Goal: Transaction & Acquisition: Download file/media

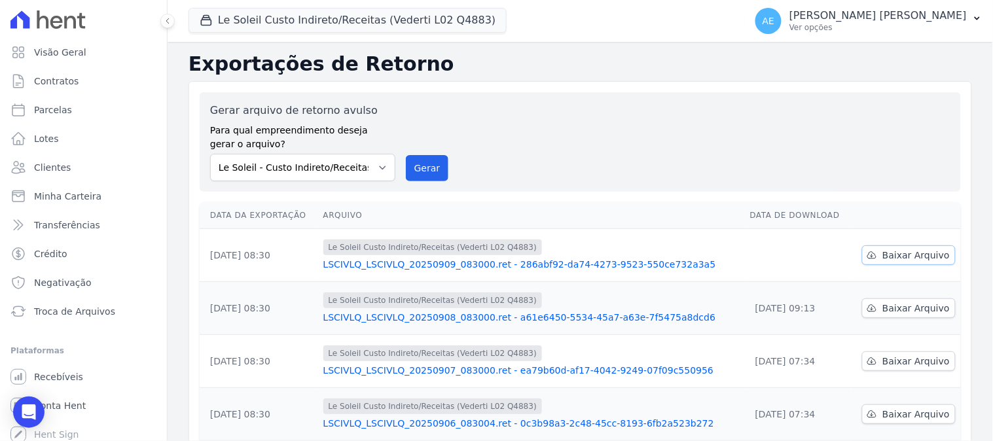
click at [893, 264] on link "Baixar Arquivo" at bounding box center [909, 256] width 94 height 20
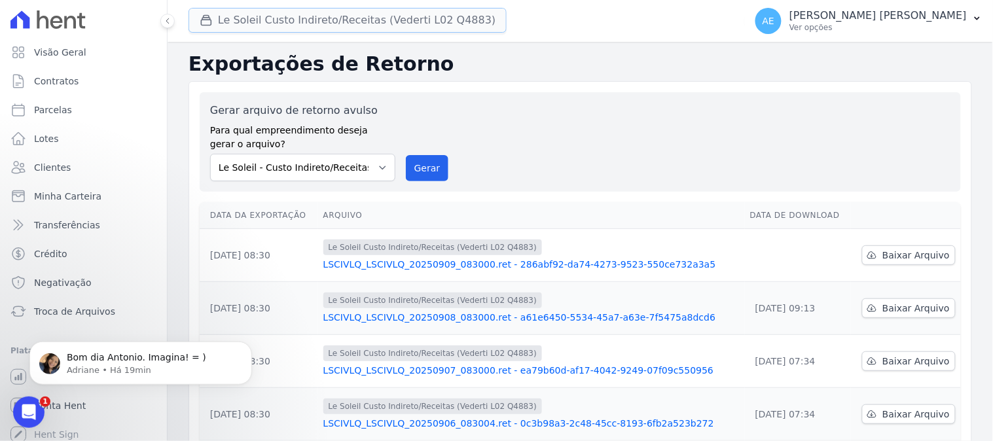
click at [249, 18] on button "Le Soleil Custo Indireto/Receitas (Vederti L02 Q4883)" at bounding box center [348, 20] width 318 height 25
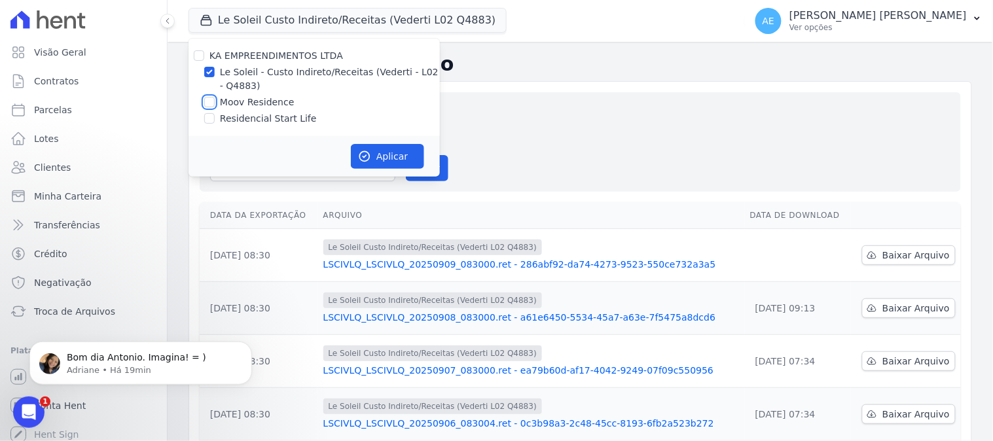
click at [210, 103] on input "Moov Residence" at bounding box center [209, 102] width 10 height 10
checkbox input "true"
click at [208, 67] on input "Le Soleil - Custo Indireto/Receitas (Vederti - L02 - Q4883)" at bounding box center [209, 72] width 10 height 10
checkbox input "false"
click at [381, 148] on button "Aplicar" at bounding box center [387, 156] width 73 height 25
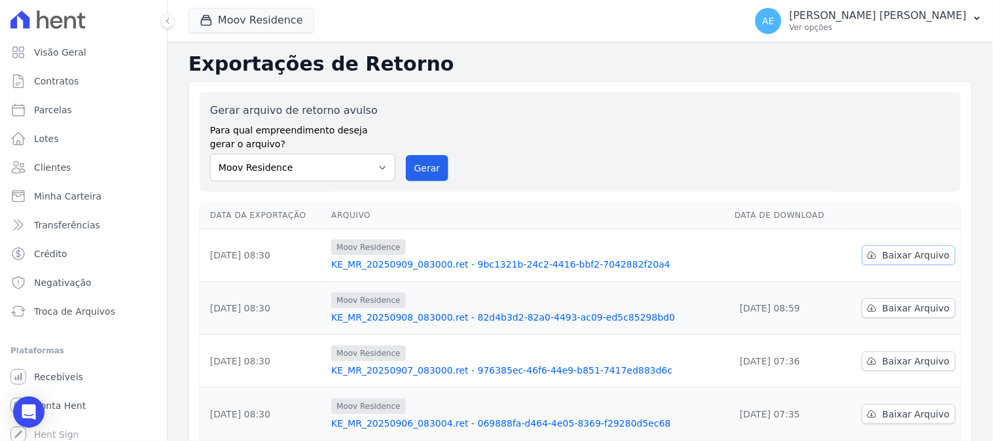
click at [894, 257] on span "Baixar Arquivo" at bounding box center [916, 255] width 67 height 13
click at [232, 23] on button "Moov Residence" at bounding box center [252, 20] width 126 height 25
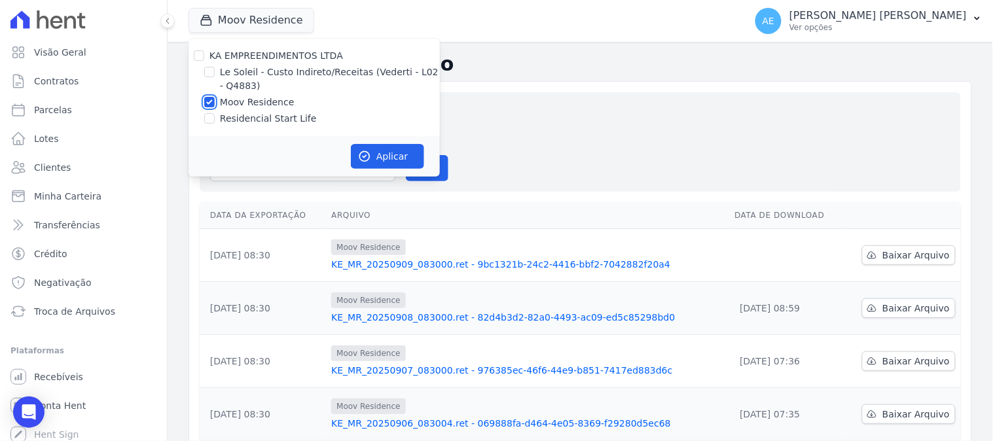
click at [211, 99] on input "Moov Residence" at bounding box center [209, 102] width 10 height 10
checkbox input "false"
click at [210, 115] on input "Residencial Start Life" at bounding box center [209, 118] width 10 height 10
checkbox input "true"
click at [384, 160] on button "Aplicar" at bounding box center [387, 156] width 73 height 25
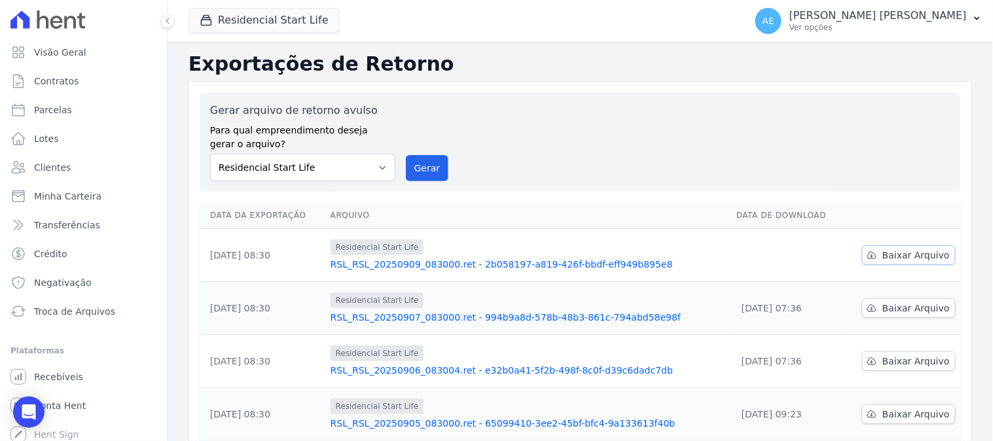
click at [903, 254] on span "Baixar Arquivo" at bounding box center [916, 255] width 67 height 13
click at [552, 261] on link "RSL_RSL_20250909_083000.ret - 2b058197-a819-426f-bbdf-eff949b895e8" at bounding box center [528, 264] width 395 height 13
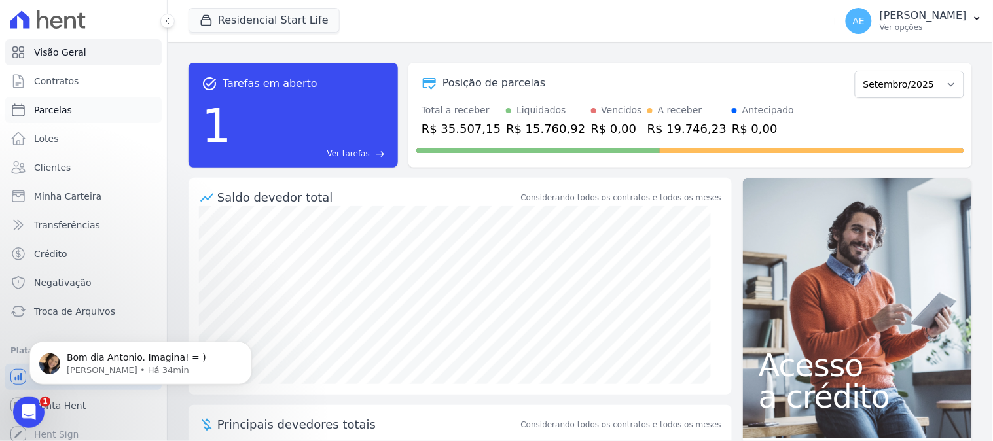
click at [47, 106] on span "Parcelas" at bounding box center [53, 109] width 38 height 13
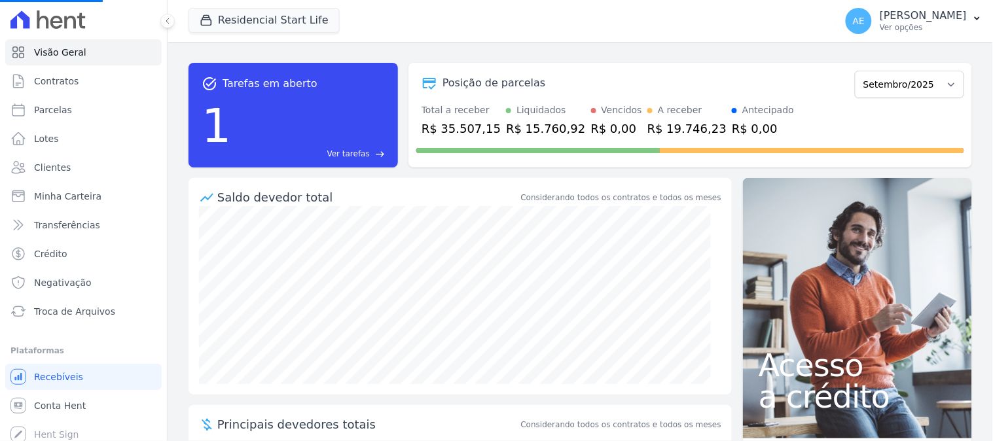
select select
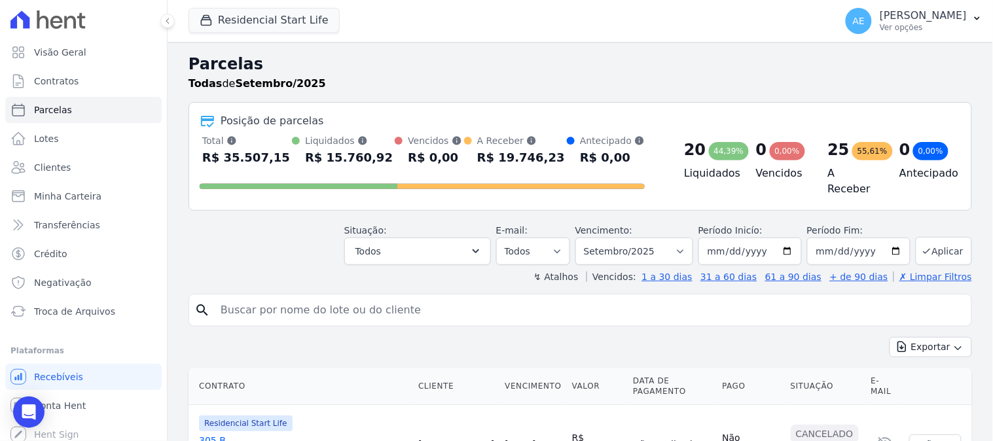
click at [356, 310] on input "search" at bounding box center [590, 310] width 754 height 26
type input "pedro"
select select
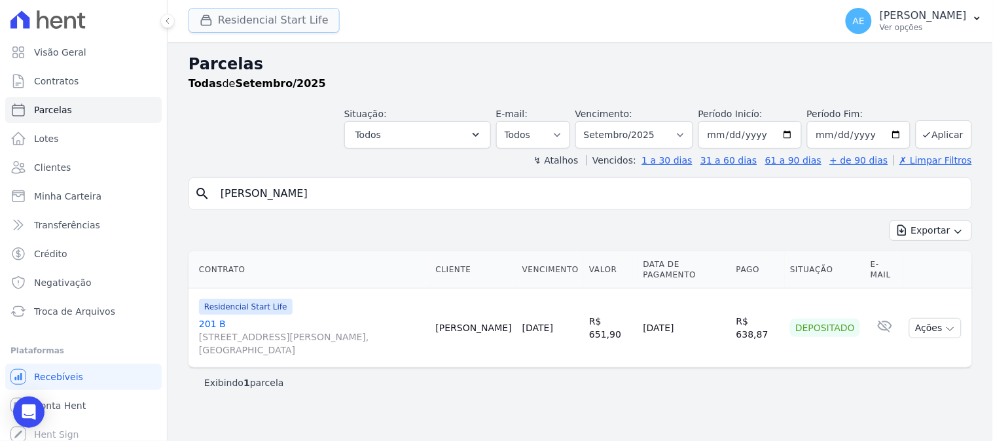
click at [257, 20] on button "Residencial Start Life" at bounding box center [264, 20] width 151 height 25
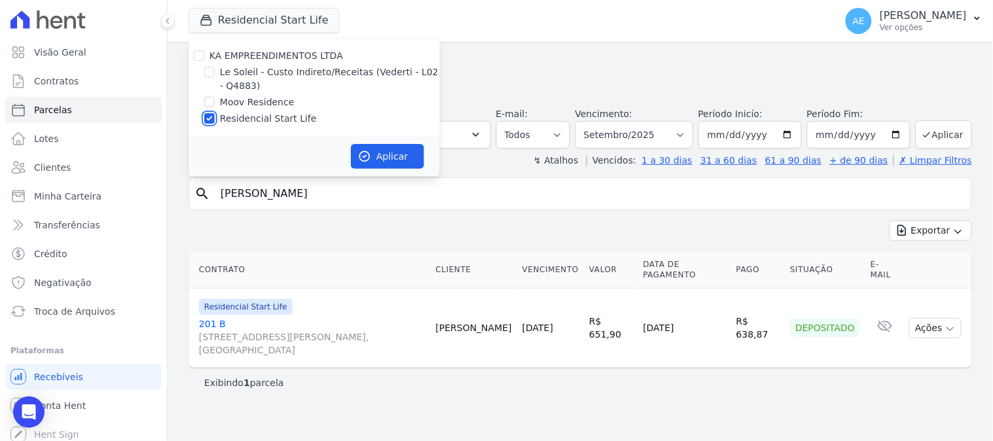
click at [210, 120] on input "Residencial Start Life" at bounding box center [209, 118] width 10 height 10
checkbox input "false"
click at [211, 101] on input "Moov Residence" at bounding box center [209, 102] width 10 height 10
checkbox input "true"
click at [382, 160] on button "Aplicar" at bounding box center [387, 156] width 73 height 25
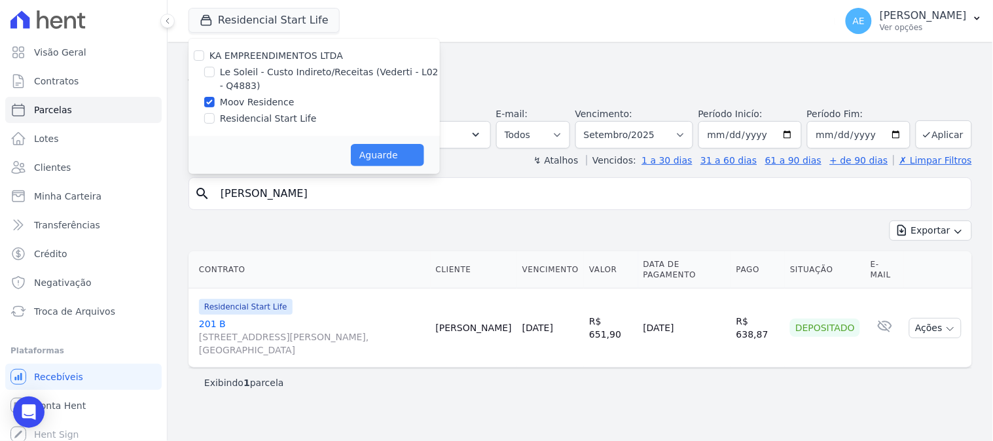
select select
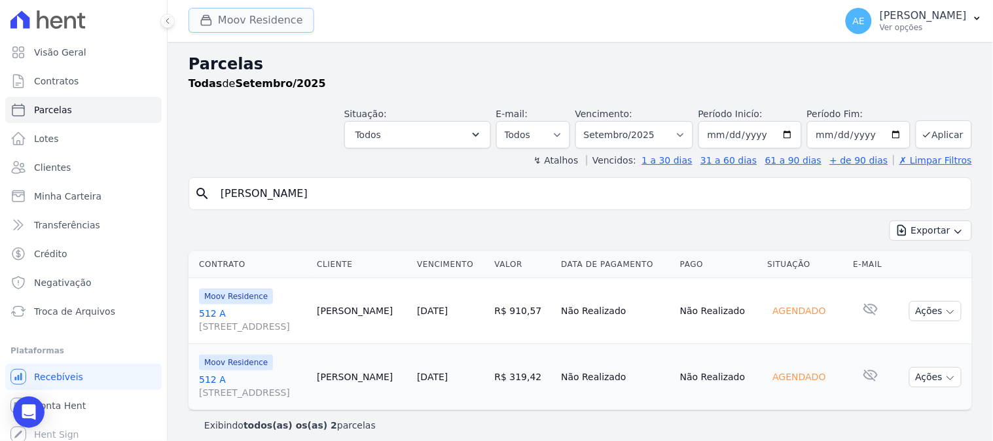
click at [257, 18] on button "Moov Residence" at bounding box center [252, 20] width 126 height 25
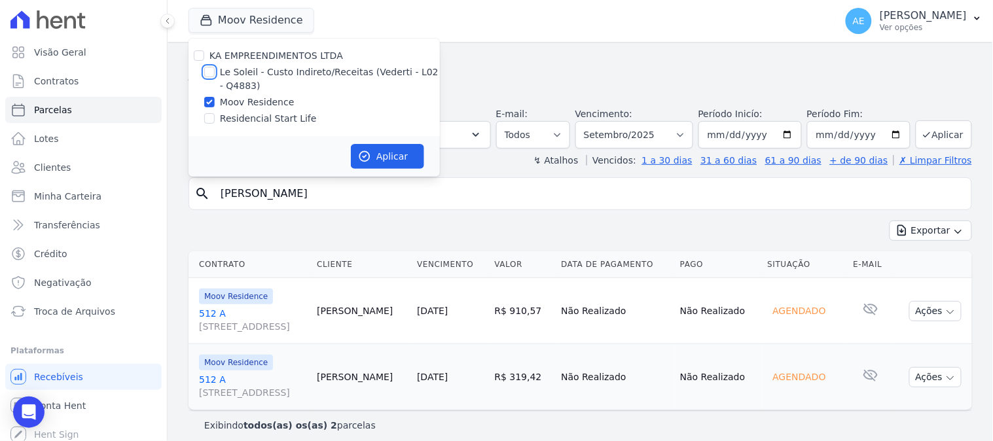
click at [208, 72] on input "Le Soleil - Custo Indireto/Receitas (Vederti - L02 - Q4883)" at bounding box center [209, 72] width 10 height 10
checkbox input "true"
click at [207, 106] on input "Moov Residence" at bounding box center [209, 102] width 10 height 10
checkbox input "false"
click at [373, 151] on button "Aplicar" at bounding box center [387, 156] width 73 height 25
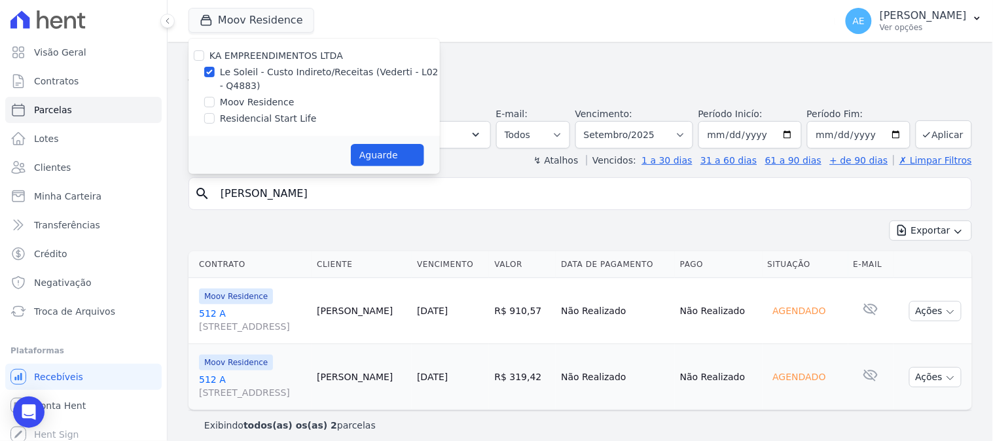
select select
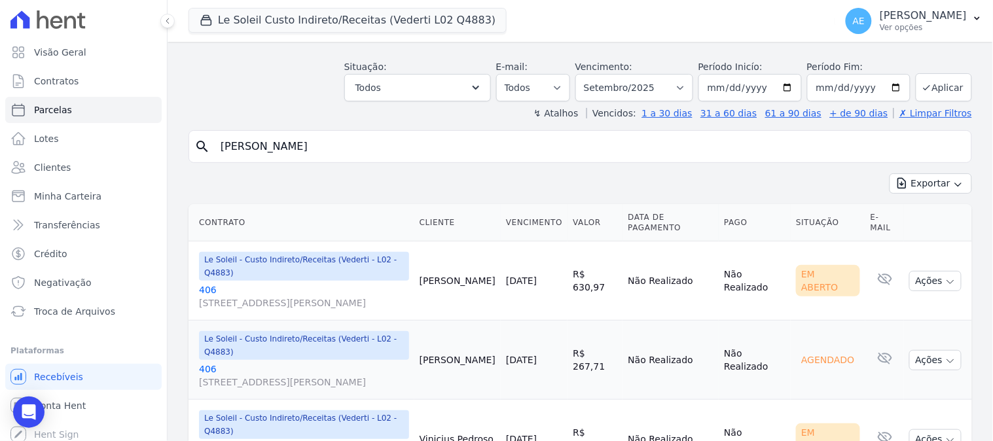
scroll to position [73, 0]
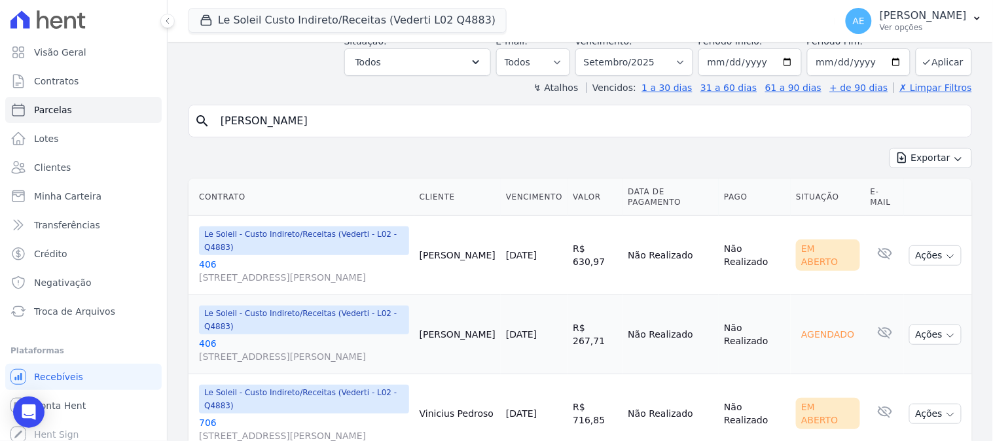
click at [210, 258] on link "406 Rua Leopoldo Pires de Melo, 0, Autódromo" at bounding box center [304, 271] width 210 height 26
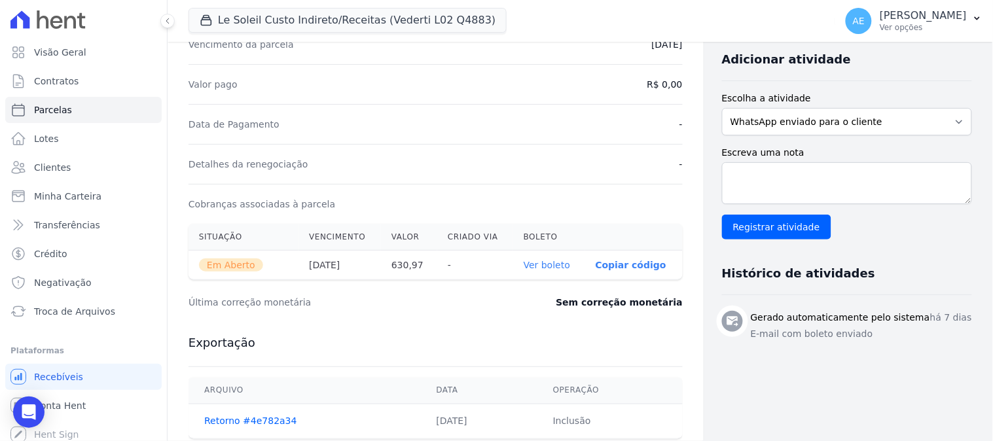
scroll to position [456, 0]
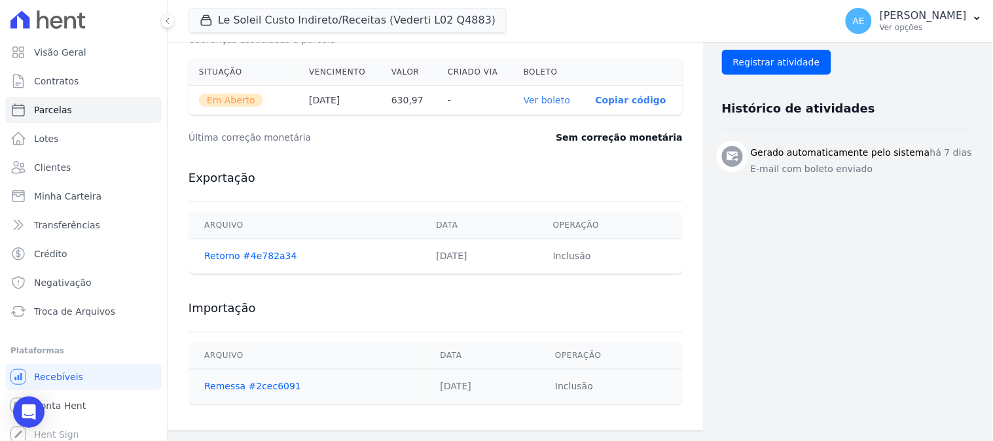
click at [533, 95] on link "Ver boleto" at bounding box center [547, 100] width 46 height 10
click at [28, 409] on icon "Open Intercom Messenger" at bounding box center [28, 412] width 15 height 17
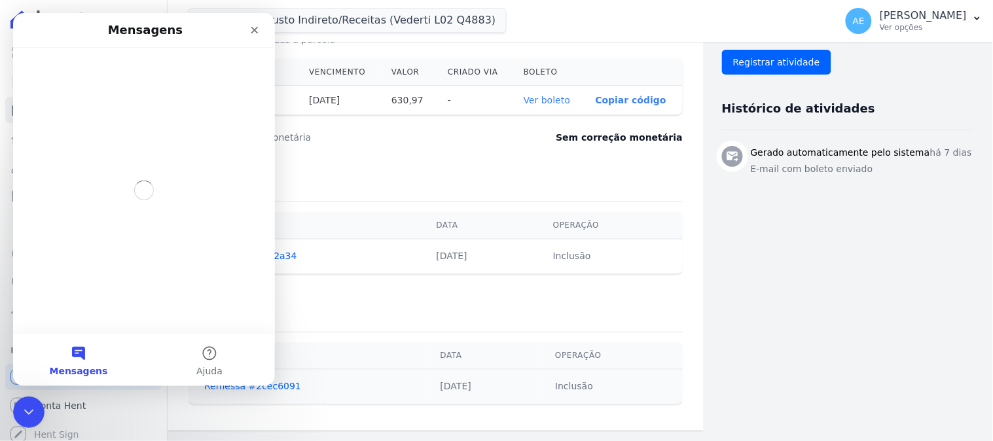
scroll to position [0, 0]
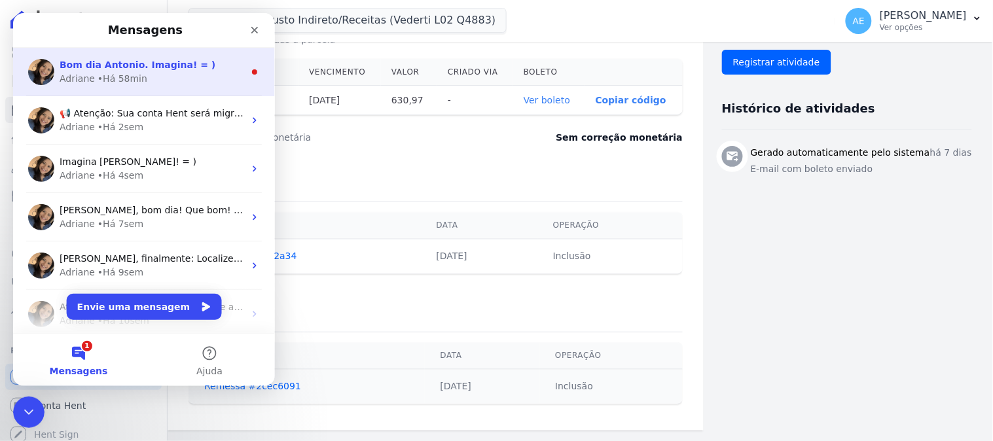
click at [179, 71] on div "Adriane • Há 58min" at bounding box center [151, 78] width 185 height 14
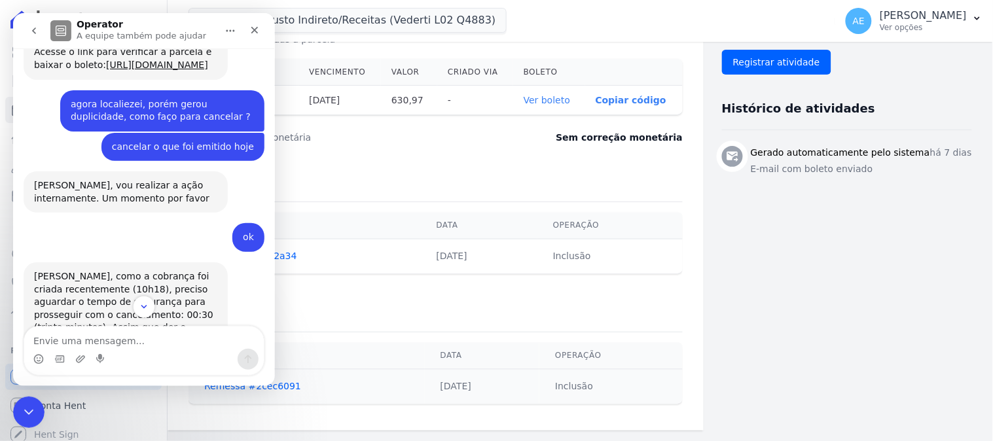
scroll to position [750, 0]
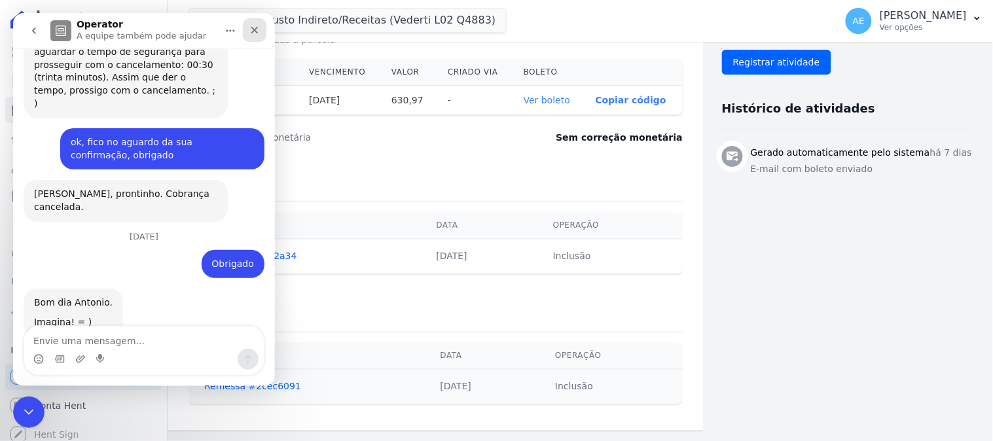
click at [249, 24] on icon "Fechar" at bounding box center [254, 29] width 10 height 10
